Goal: Transaction & Acquisition: Purchase product/service

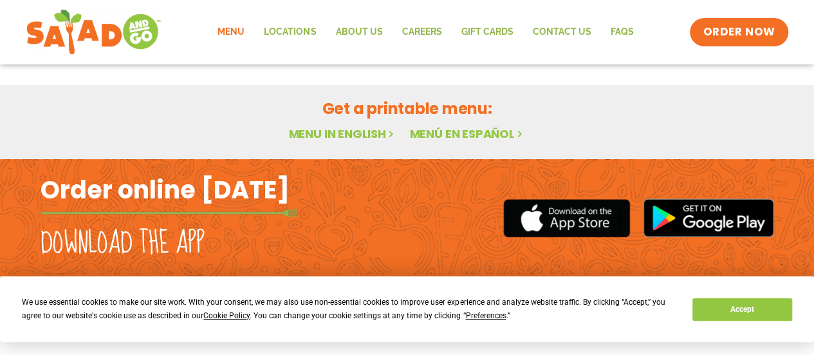
scroll to position [92, 0]
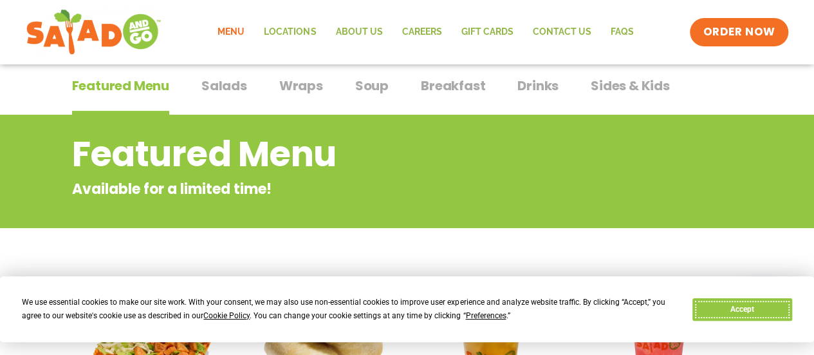
click at [749, 308] on button "Accept" at bounding box center [742, 309] width 99 height 23
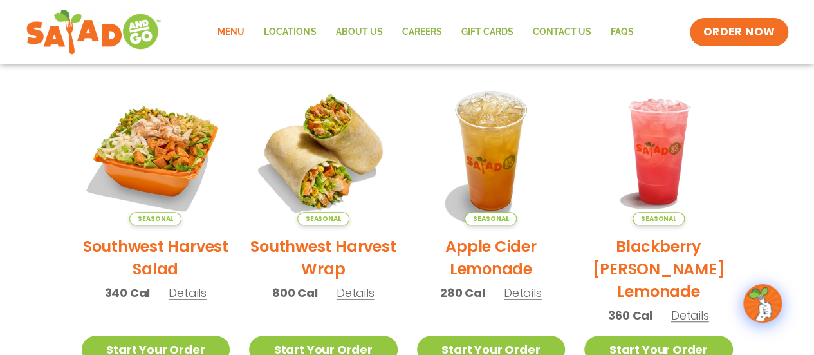
scroll to position [405, 0]
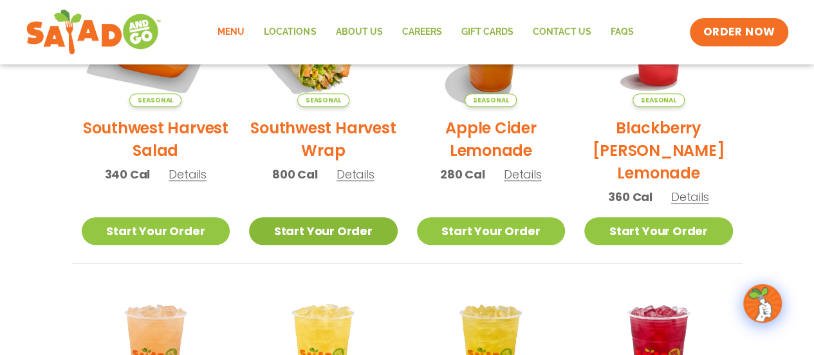
click at [321, 230] on link "Start Your Order" at bounding box center [323, 231] width 149 height 28
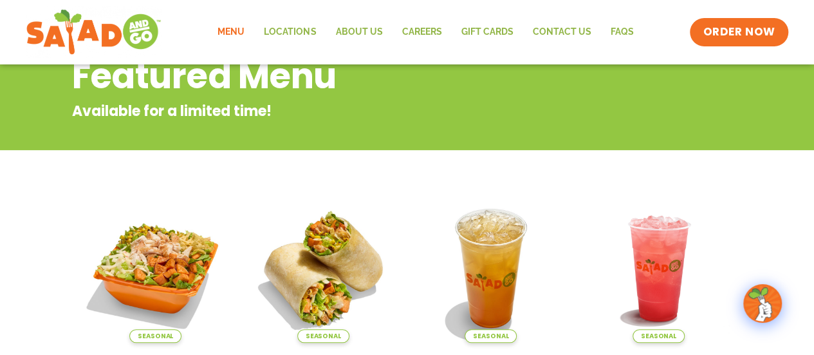
scroll to position [28, 0]
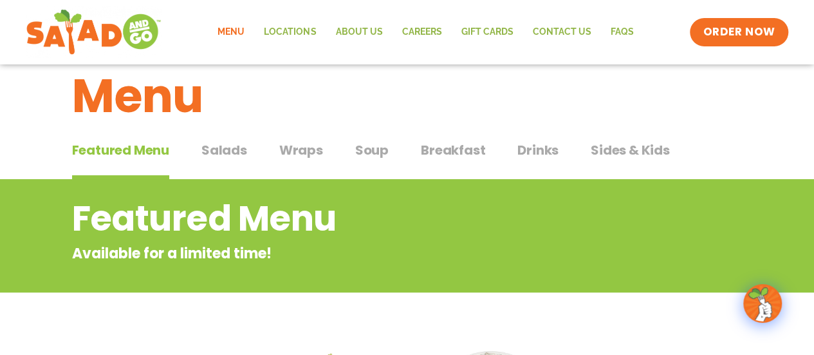
click at [305, 151] on span "Wraps" at bounding box center [301, 149] width 44 height 19
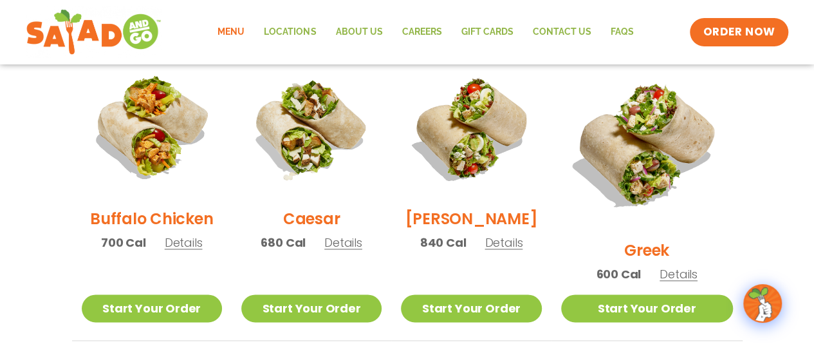
scroll to position [671, 0]
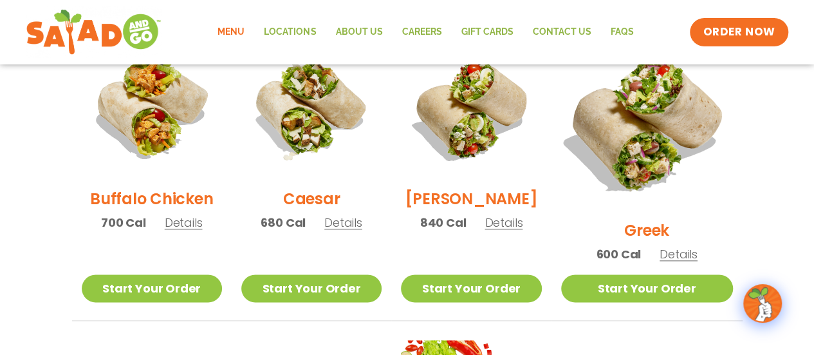
click at [655, 135] on img at bounding box center [646, 123] width 201 height 201
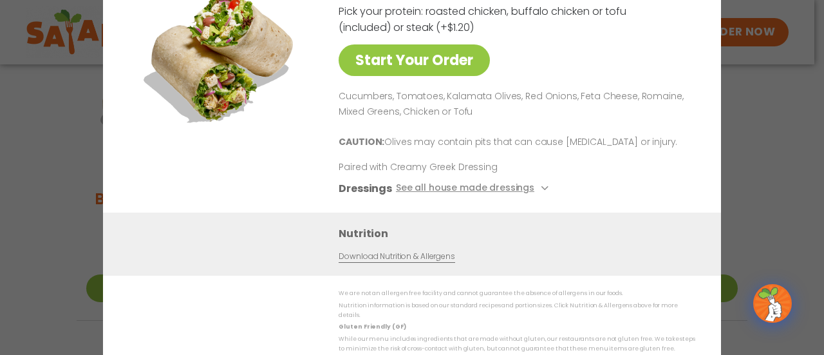
click at [388, 261] on link "Download Nutrition & Allergens" at bounding box center [397, 256] width 116 height 12
click at [68, 191] on div "Start Your Order Greek Wrap 600 Cal Pick your protein: roasted chicken, buffalo…" at bounding box center [412, 177] width 824 height 355
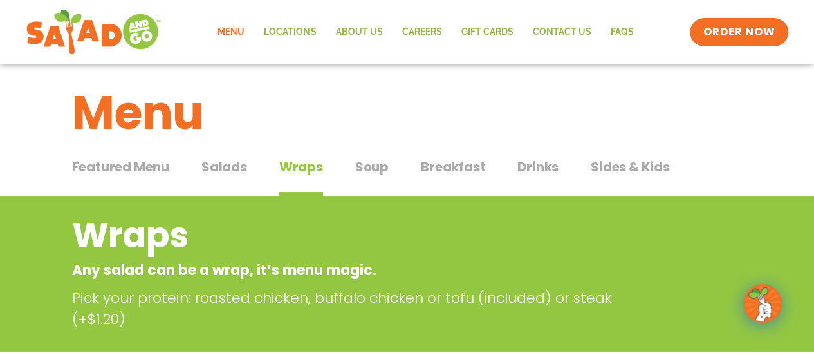
scroll to position [0, 0]
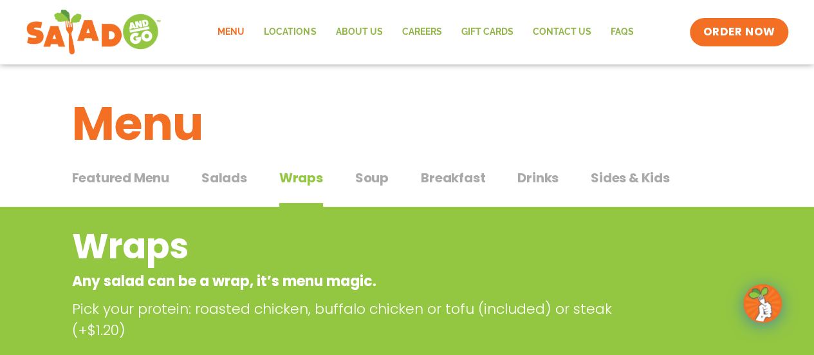
click at [370, 181] on span "Soup" at bounding box center [371, 177] width 33 height 19
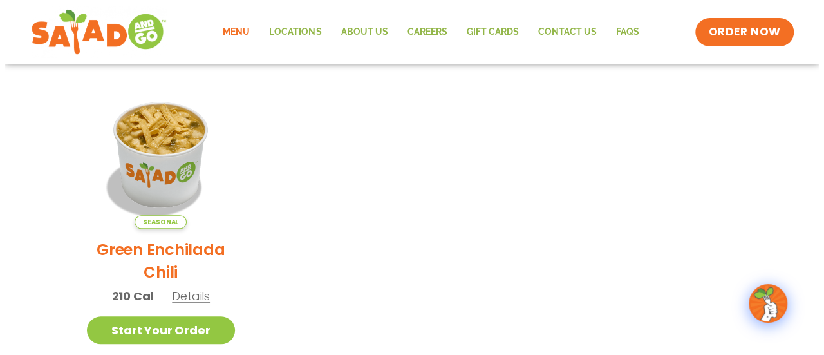
scroll to position [322, 0]
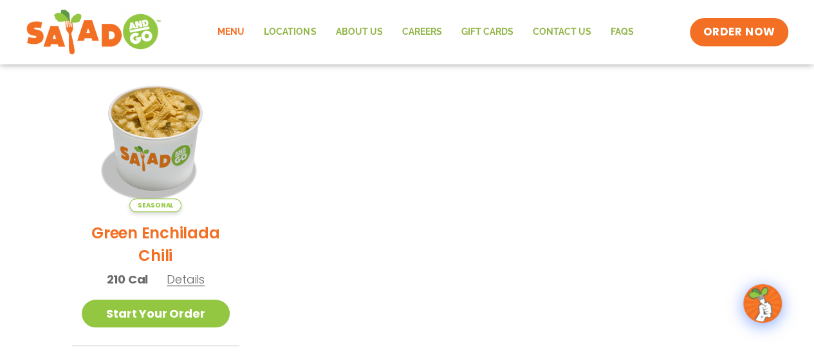
click at [189, 275] on span "Details" at bounding box center [186, 279] width 38 height 16
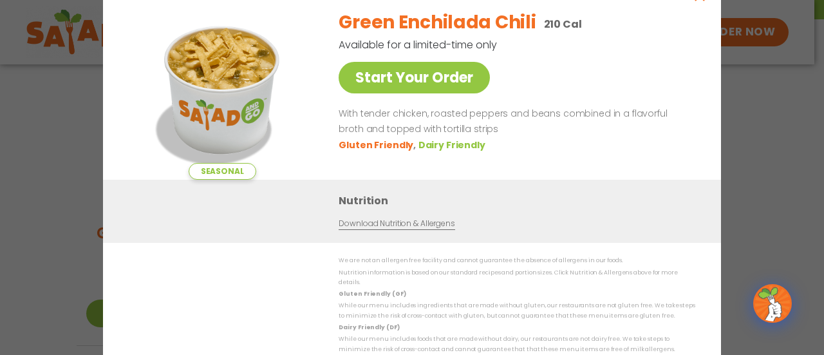
click at [380, 228] on link "Download Nutrition & Allergens" at bounding box center [397, 224] width 116 height 12
click at [22, 135] on div "Seasonal Start Your Order Green Enchilada Chili 210 Cal Available for a limited…" at bounding box center [412, 177] width 824 height 355
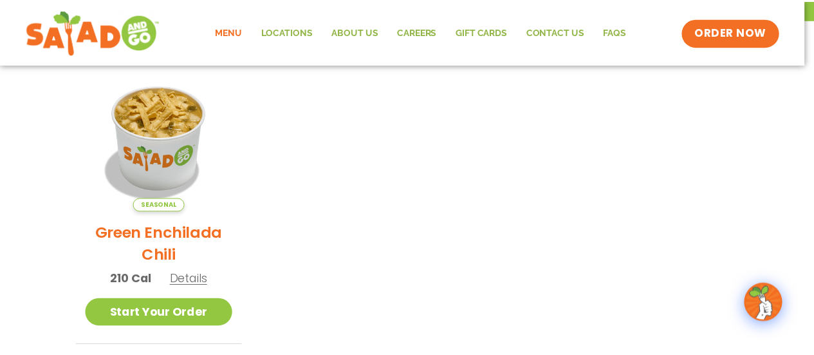
scroll to position [312, 0]
